Goal: Information Seeking & Learning: Learn about a topic

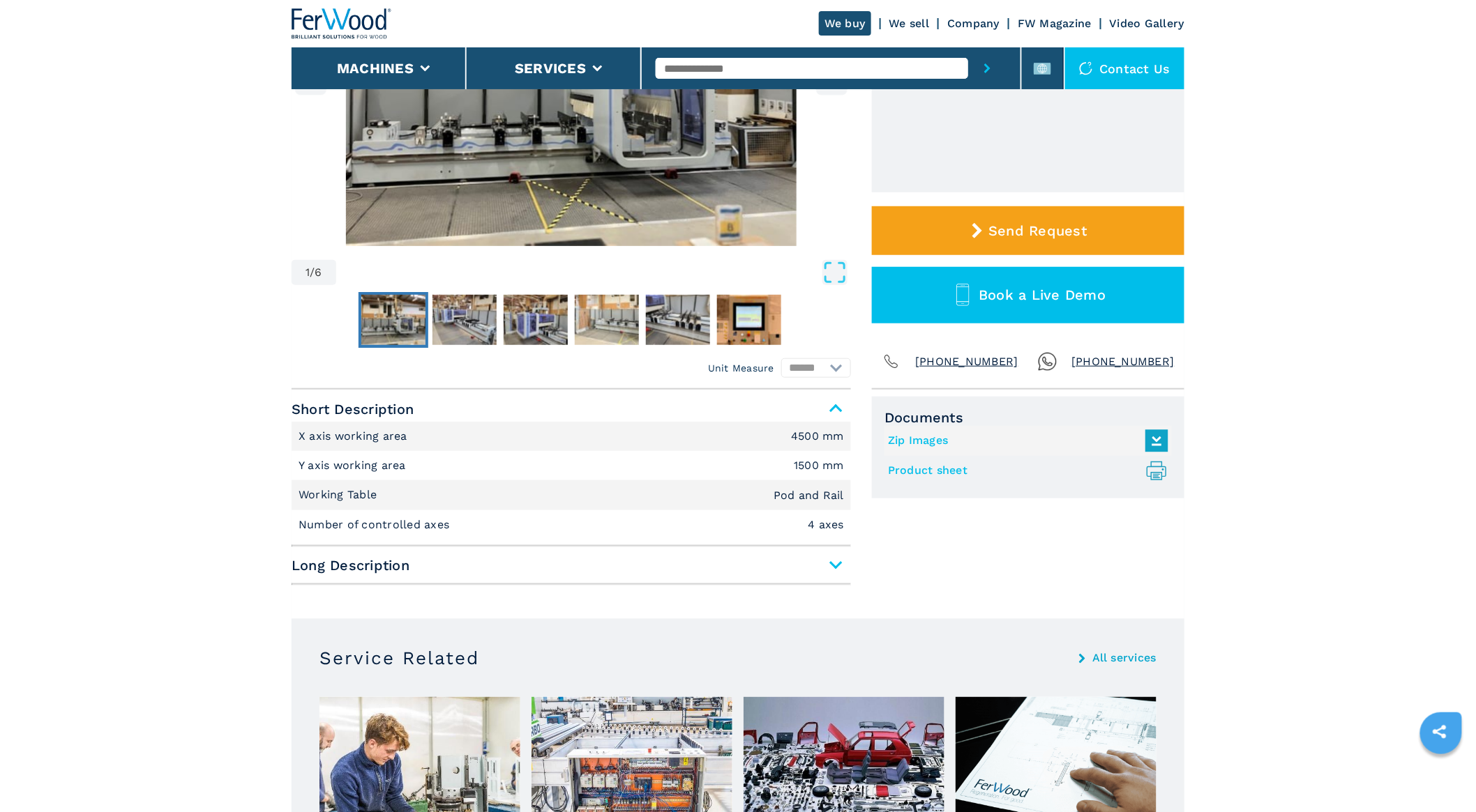
click at [749, 63] on input "text" at bounding box center [812, 68] width 312 height 21
type input "******"
click at [968, 47] on button "submit-button" at bounding box center [987, 68] width 39 height 41
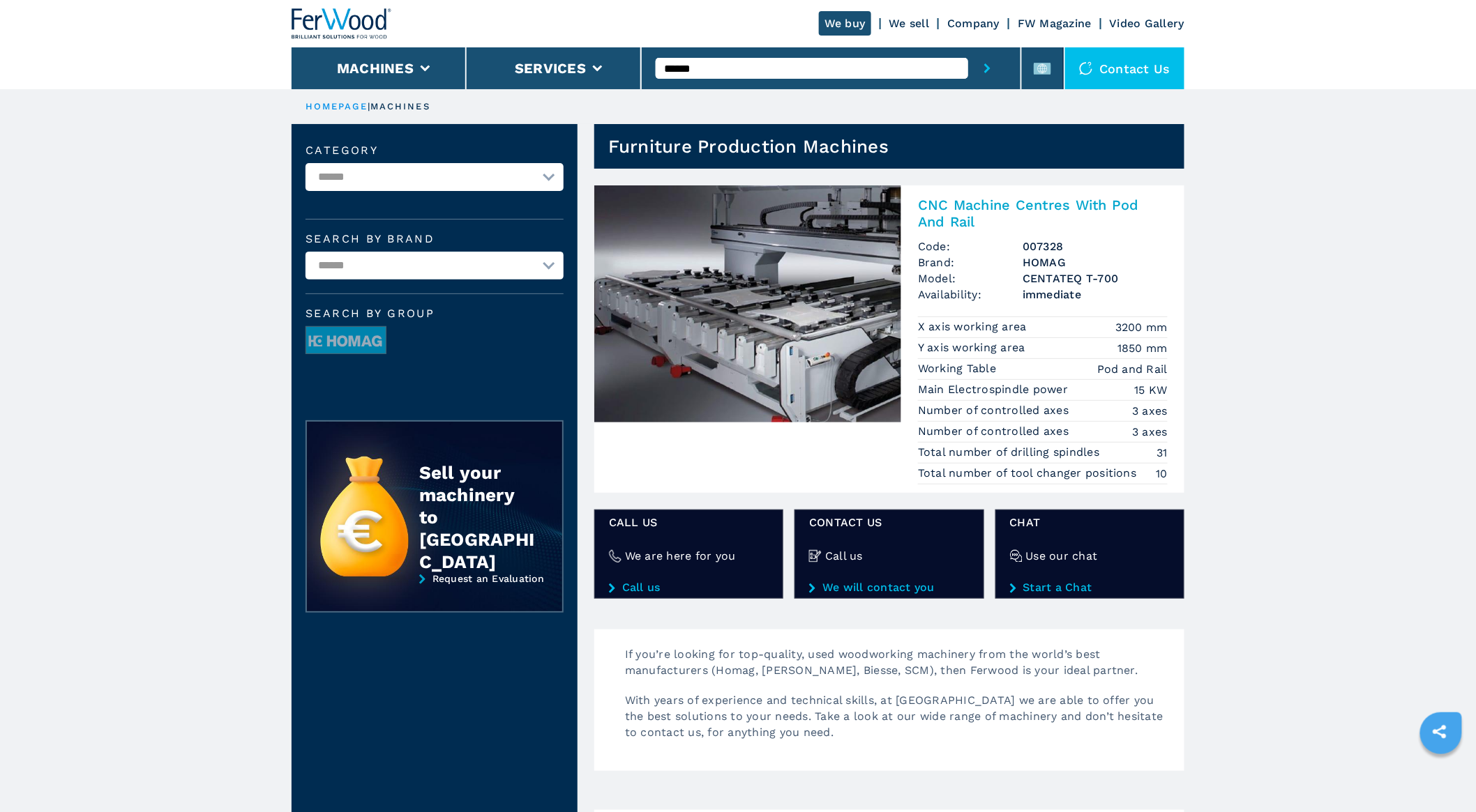
click at [975, 268] on span "Brand:" at bounding box center [970, 263] width 105 height 16
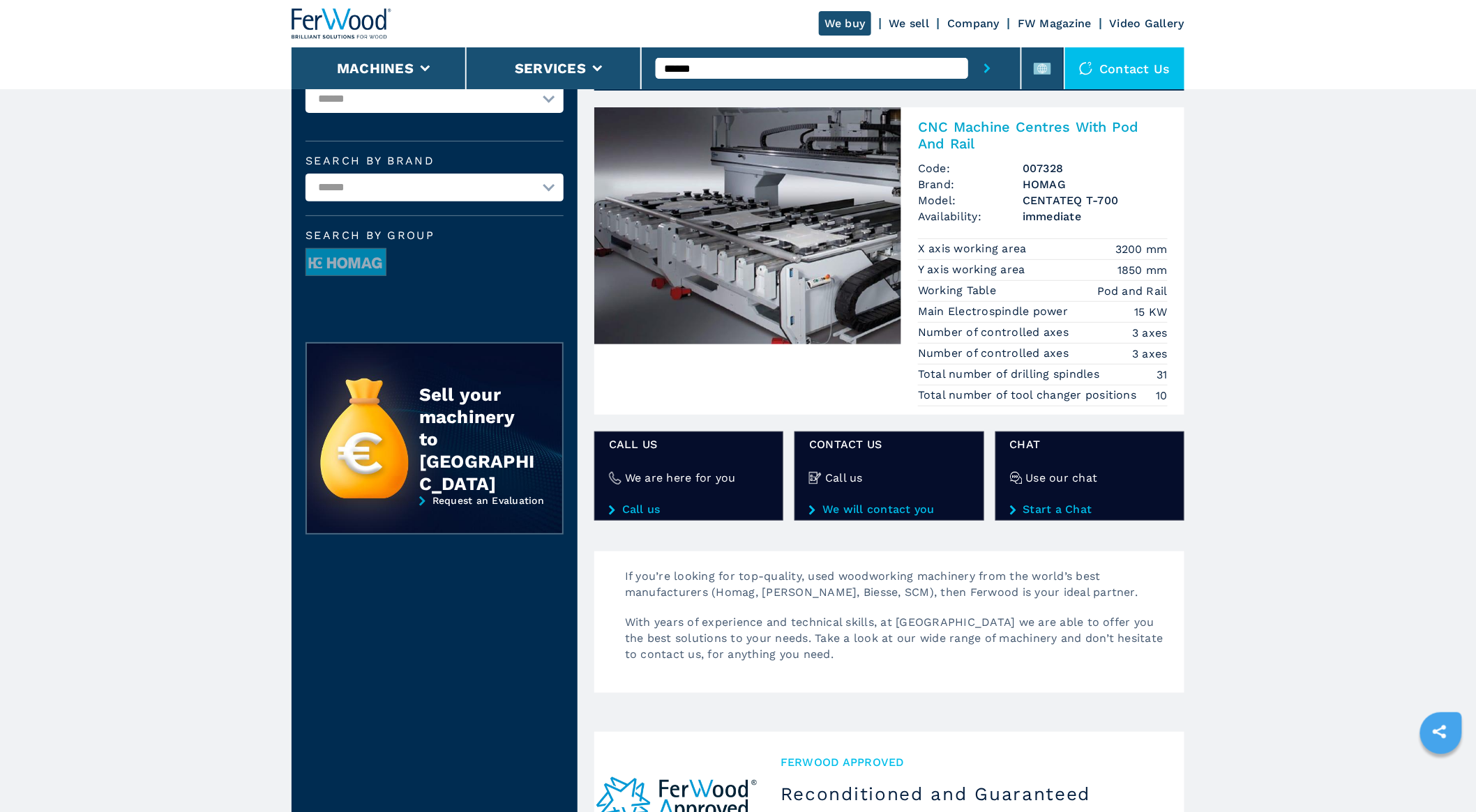
scroll to position [155, 0]
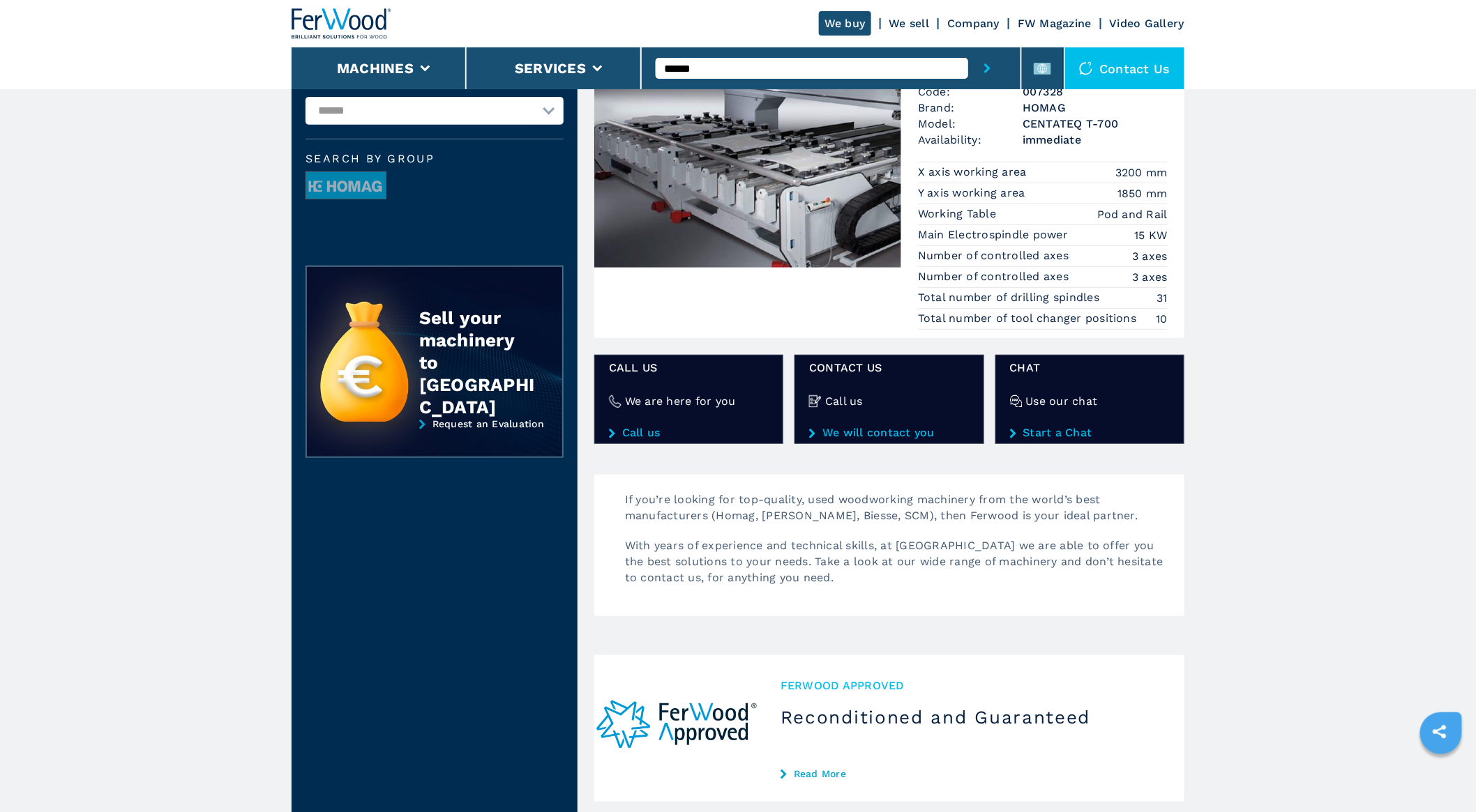
click at [1052, 135] on span "immediate" at bounding box center [1095, 140] width 145 height 16
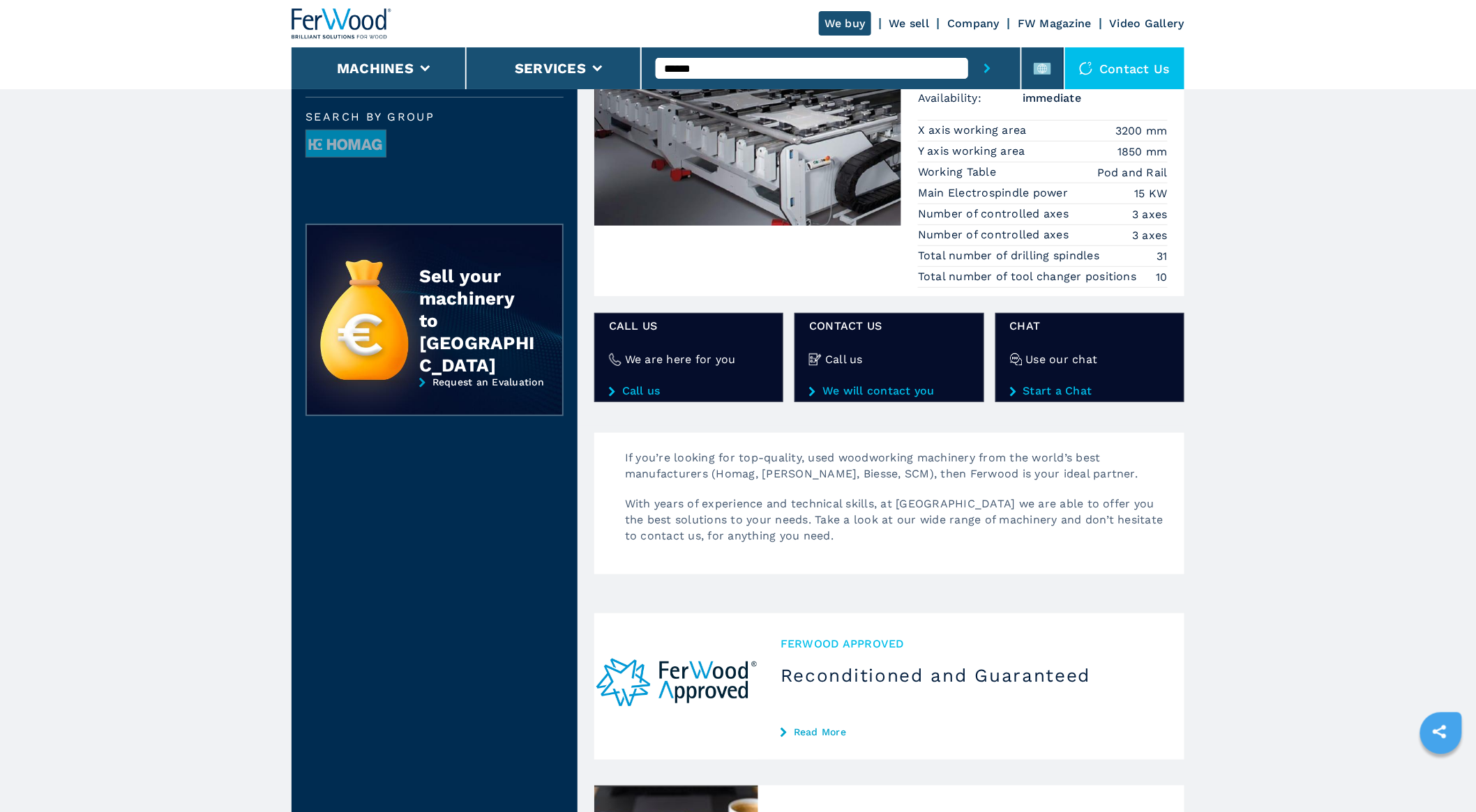
scroll to position [247, 0]
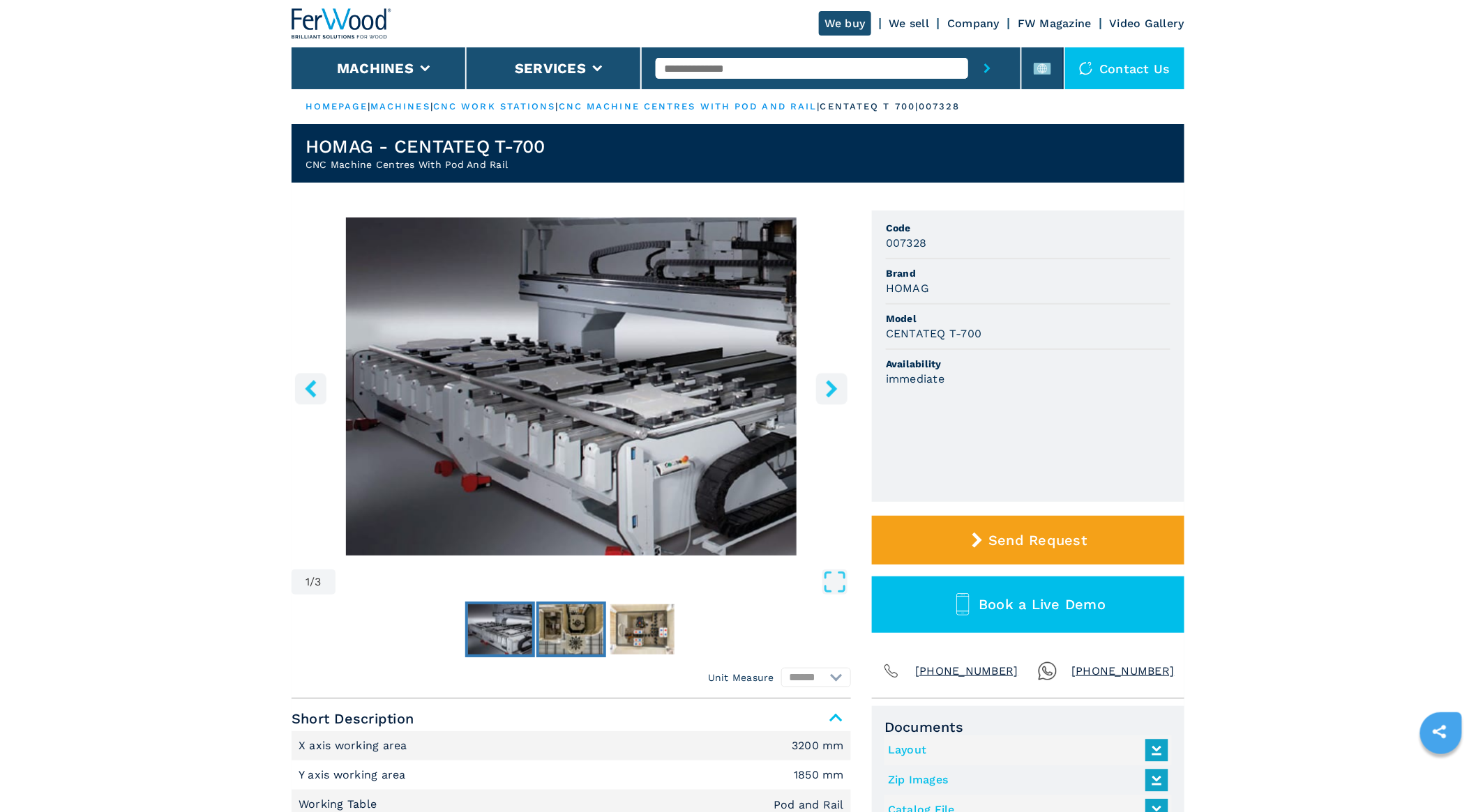
click at [562, 637] on img "Go to Slide 2" at bounding box center [571, 629] width 64 height 50
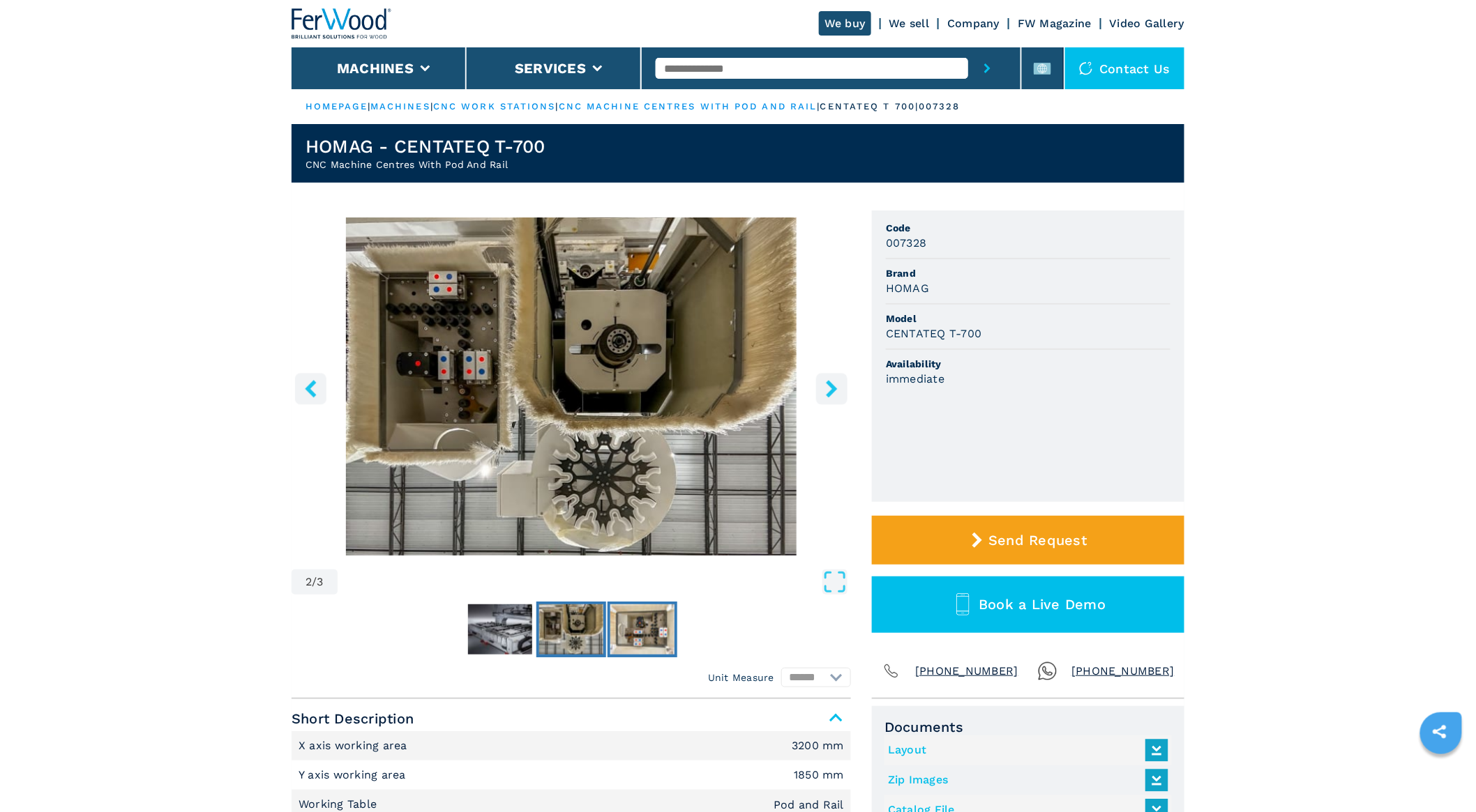
click at [637, 633] on img "Go to Slide 3" at bounding box center [642, 629] width 64 height 50
click at [656, 628] on img "Go to Slide 3" at bounding box center [642, 629] width 64 height 50
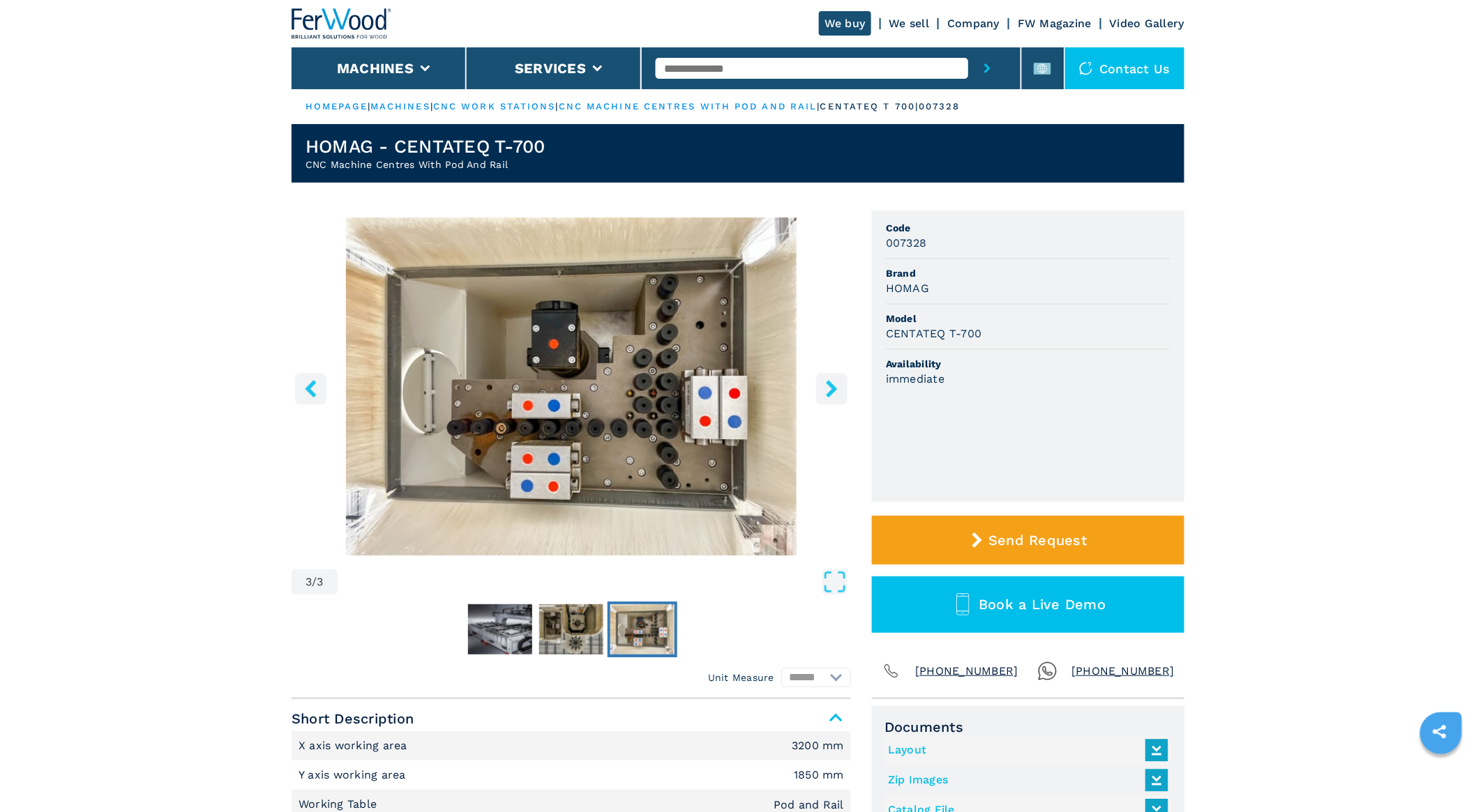
click at [667, 49] on div at bounding box center [830, 68] width 350 height 41
click at [679, 63] on input "text" at bounding box center [812, 68] width 312 height 21
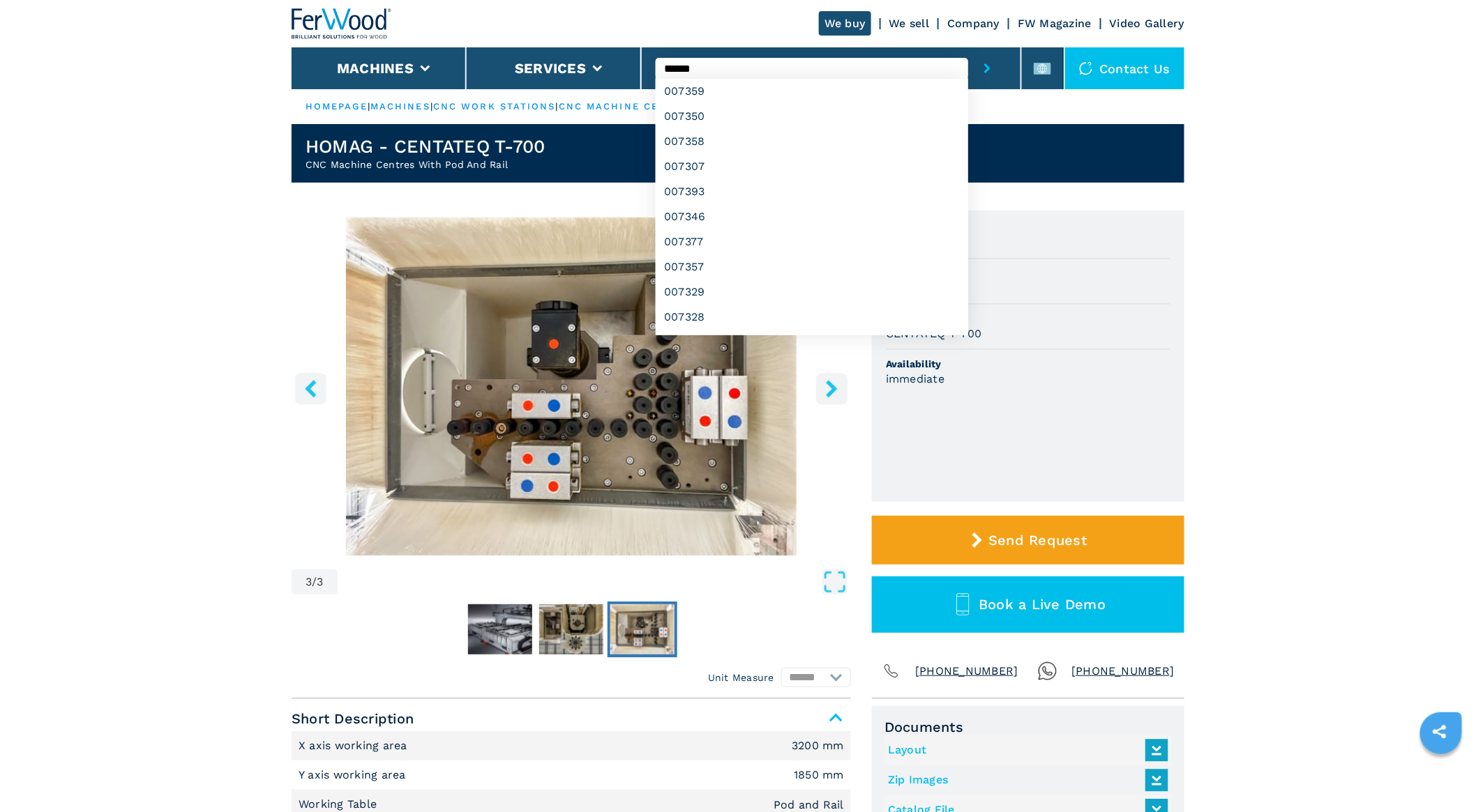
type input "******"
click at [968, 47] on button "submit-button" at bounding box center [987, 68] width 39 height 41
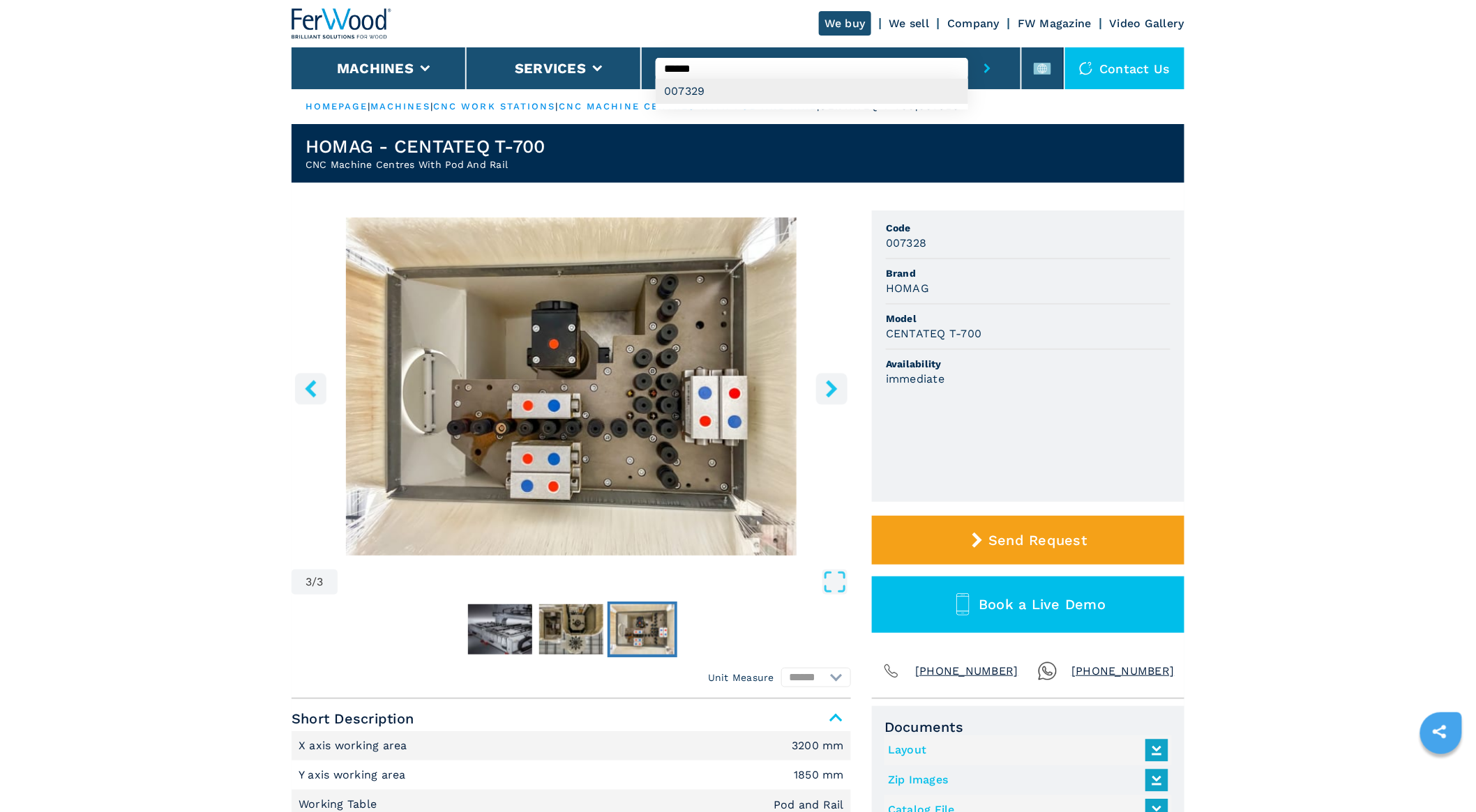
click at [694, 94] on div "007329" at bounding box center [812, 91] width 312 height 25
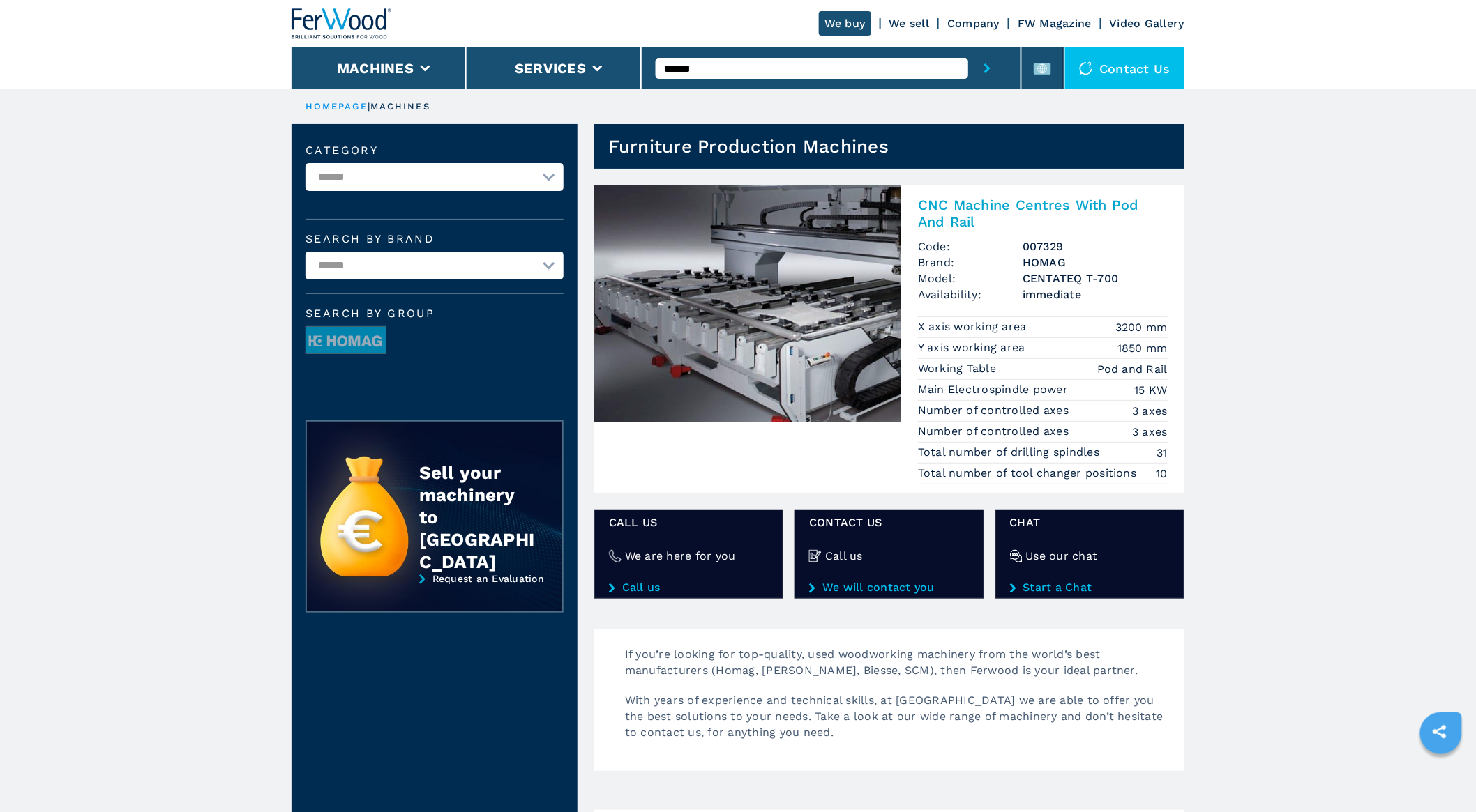
click at [944, 253] on span "Code:" at bounding box center [970, 247] width 105 height 16
